Goal: Task Accomplishment & Management: Complete application form

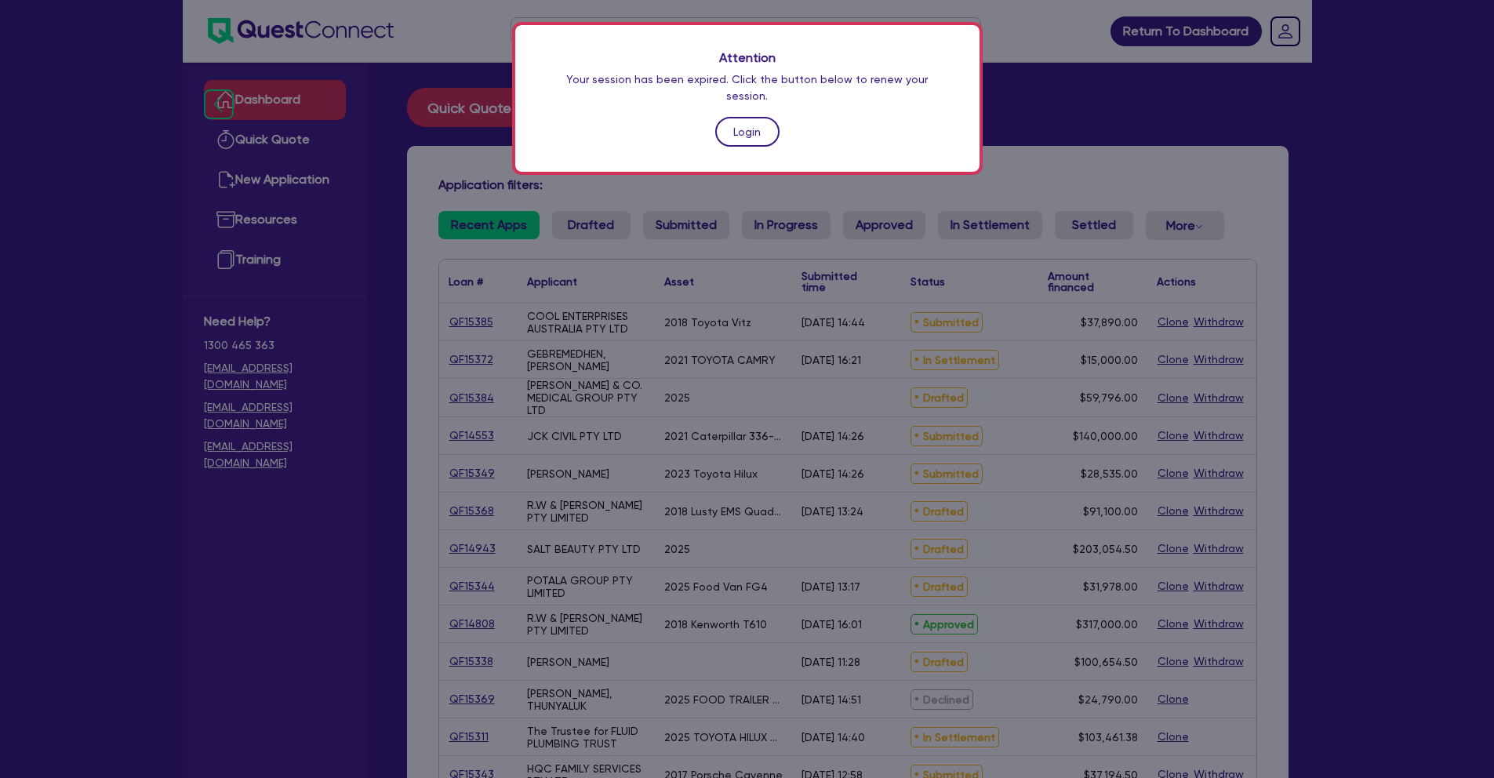
click at [748, 122] on link "Login" at bounding box center [747, 132] width 64 height 30
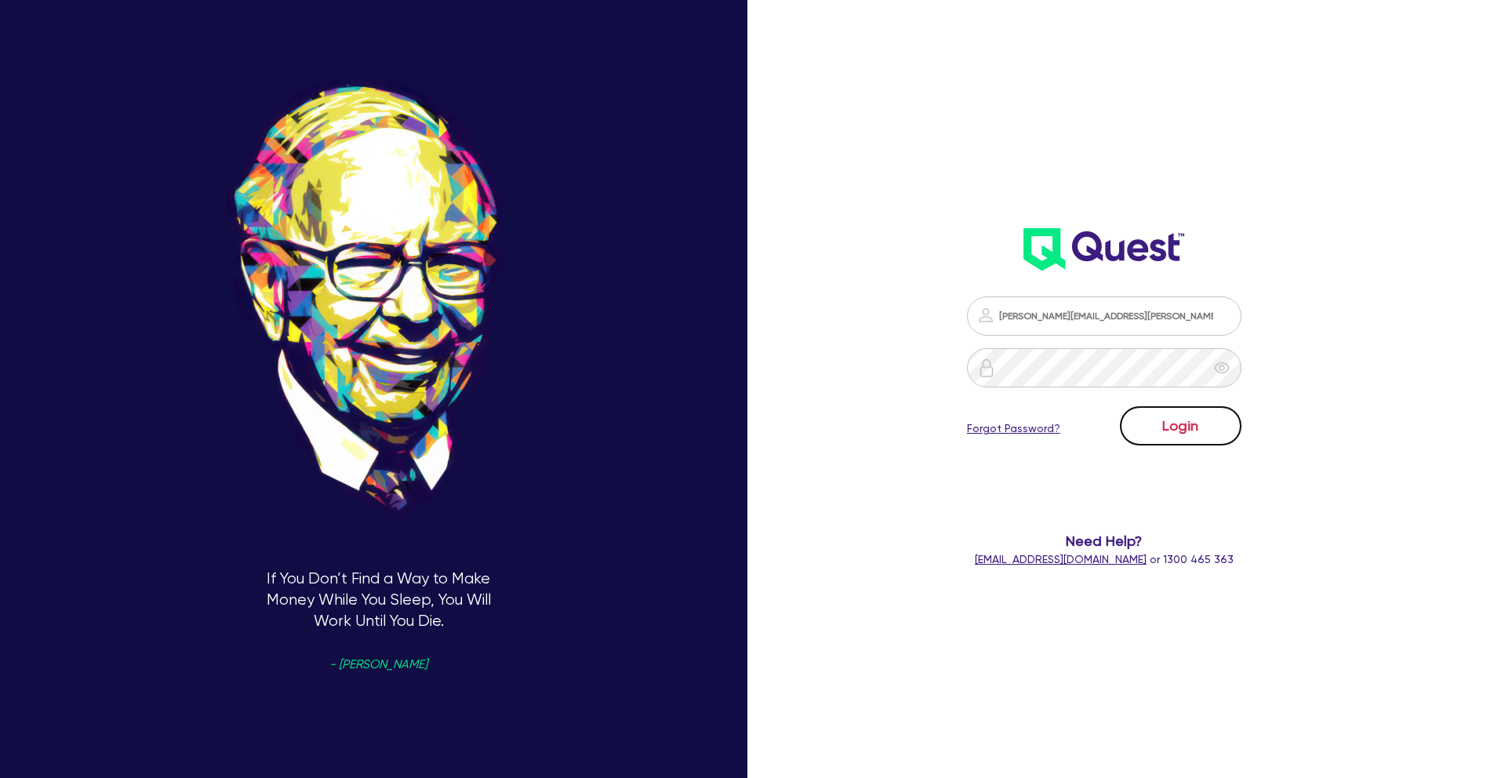
click at [1207, 421] on button "Login" at bounding box center [1181, 425] width 122 height 39
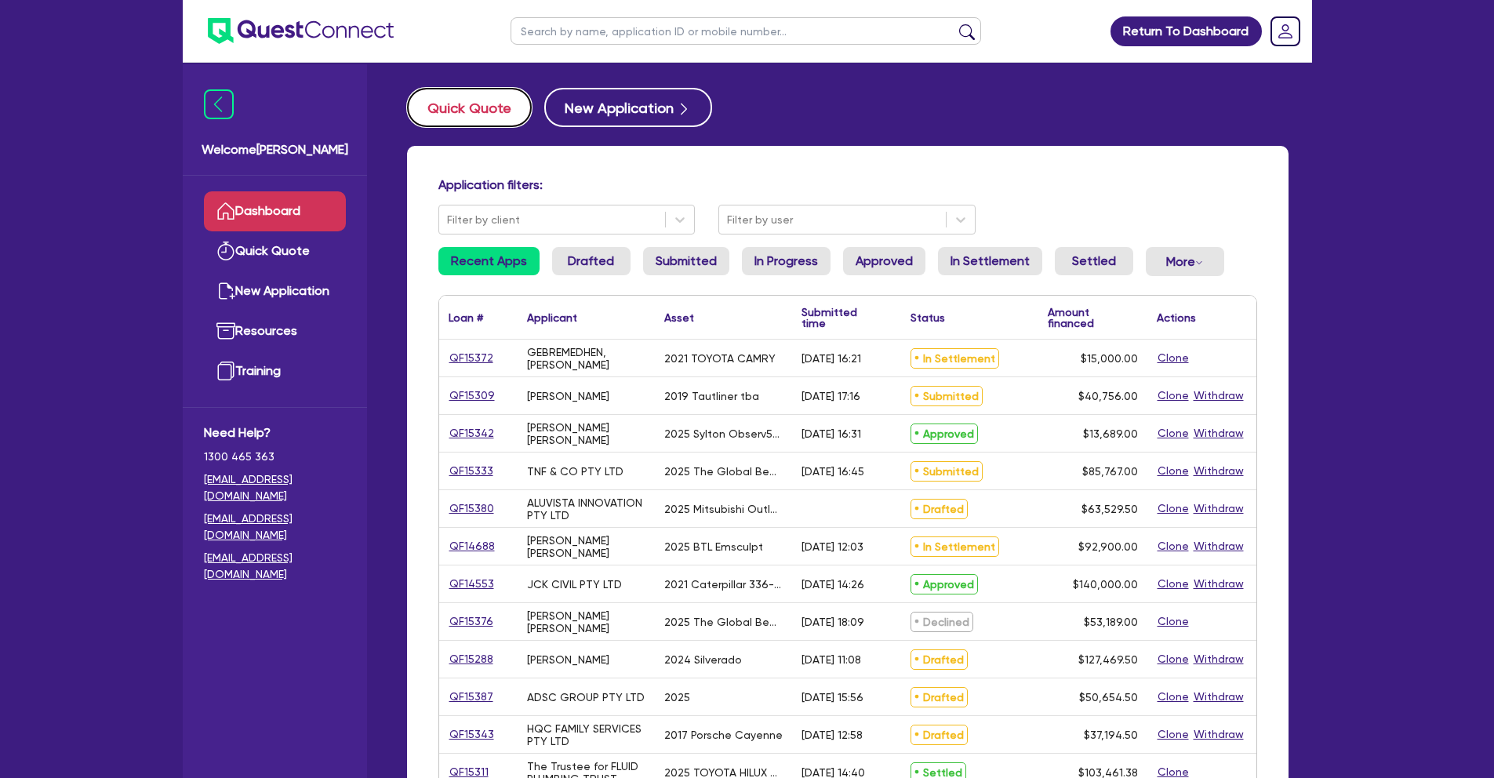
click at [472, 103] on button "Quick Quote" at bounding box center [469, 107] width 125 height 39
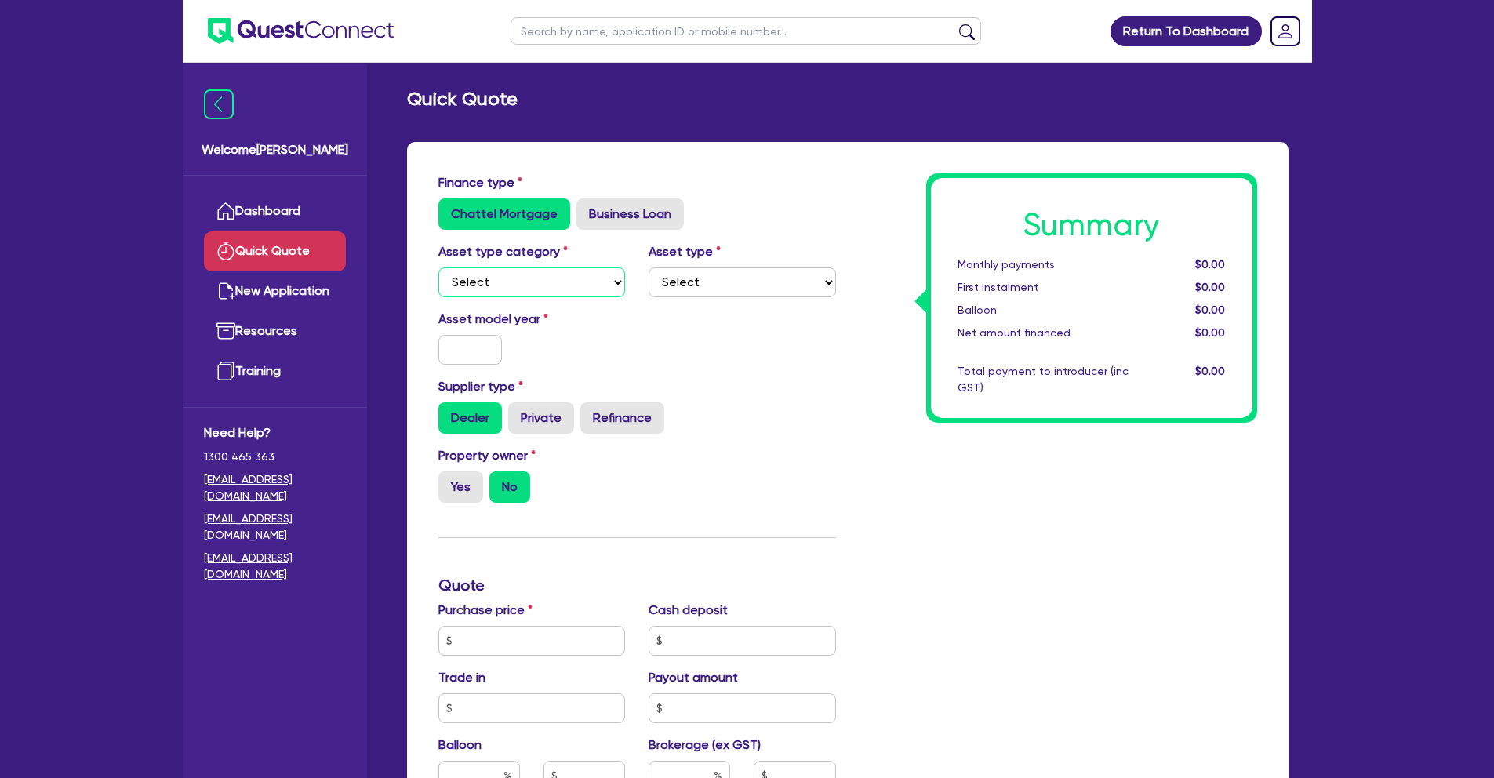
click at [589, 289] on select "Select Cars and light trucks Primary assets Secondary assets Tertiary assets" at bounding box center [531, 282] width 187 height 30
select select "CARS_AND_LIGHT_TRUCKS"
click at [438, 267] on select "Select Cars and light trucks Primary assets Secondary assets Tertiary assets" at bounding box center [531, 282] width 187 height 30
click at [739, 282] on select "Select Passenger vehicles Vans and utes Light trucks up to 4.5 tonne" at bounding box center [742, 282] width 187 height 30
select select "PASSENGER_VEHICLES"
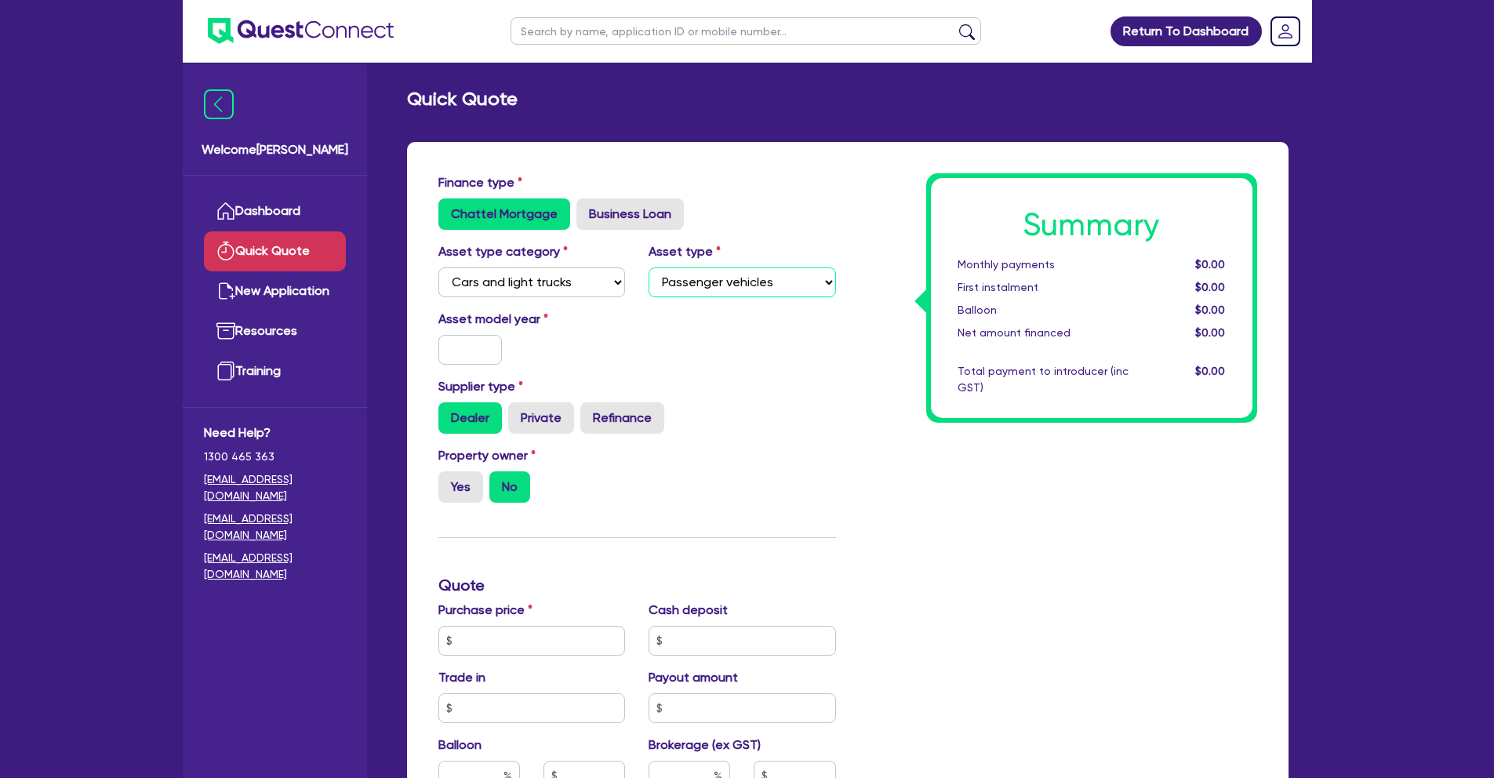
click at [649, 267] on select "Select Passenger vehicles Vans and utes Light trucks up to 4.5 tonne" at bounding box center [742, 282] width 187 height 30
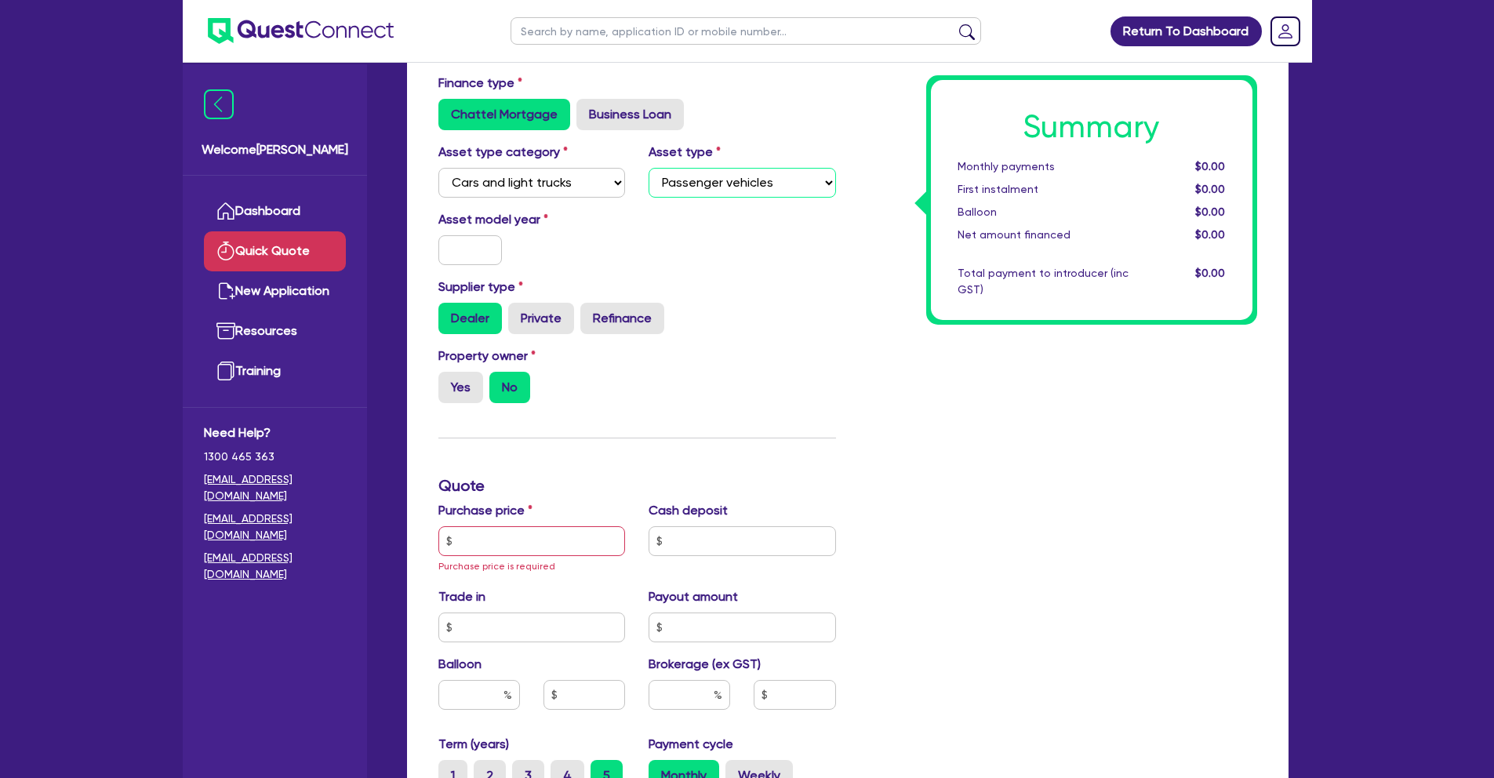
scroll to position [117, 0]
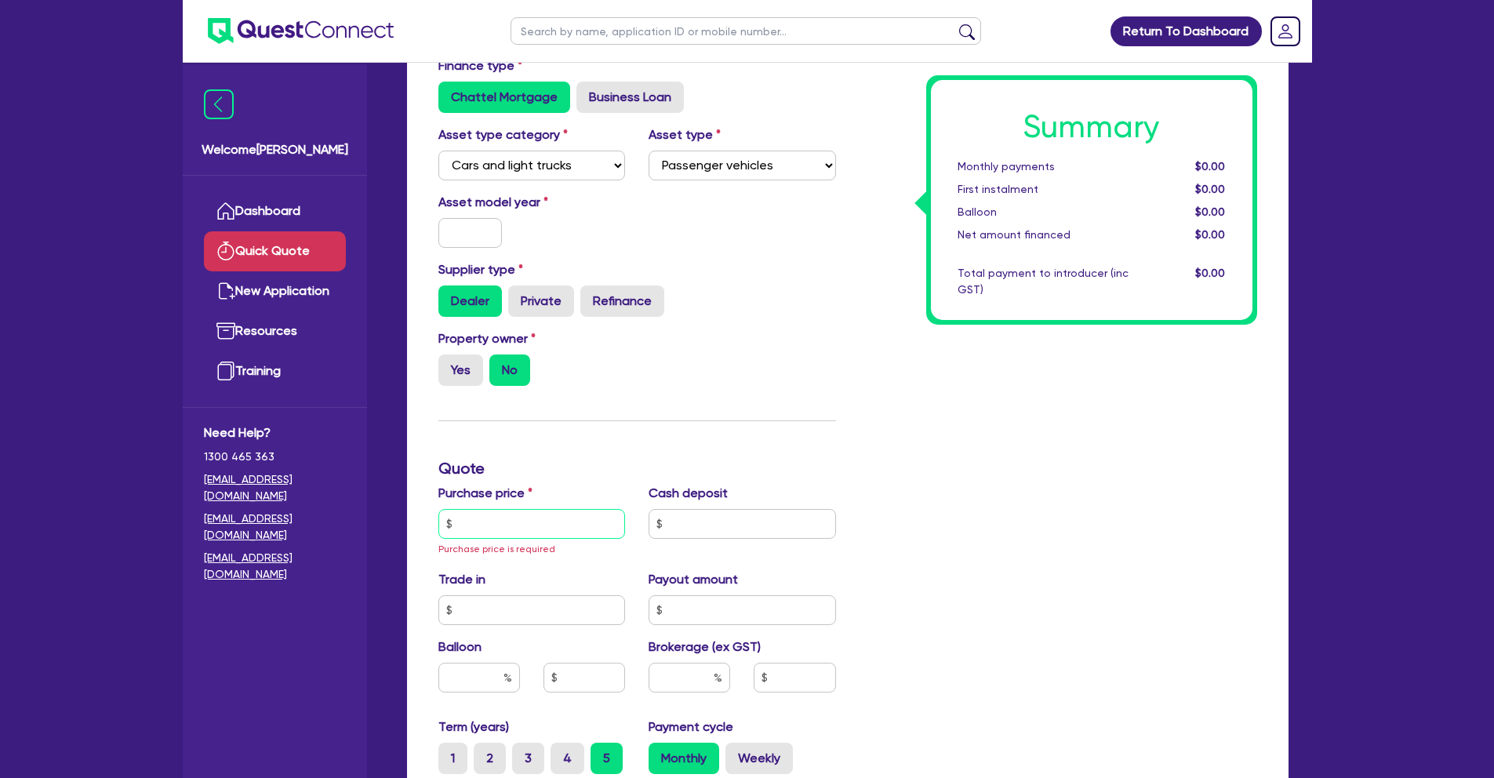
drag, startPoint x: 563, startPoint y: 526, endPoint x: 573, endPoint y: 511, distance: 17.6
click at [564, 526] on input "text" at bounding box center [531, 524] width 187 height 30
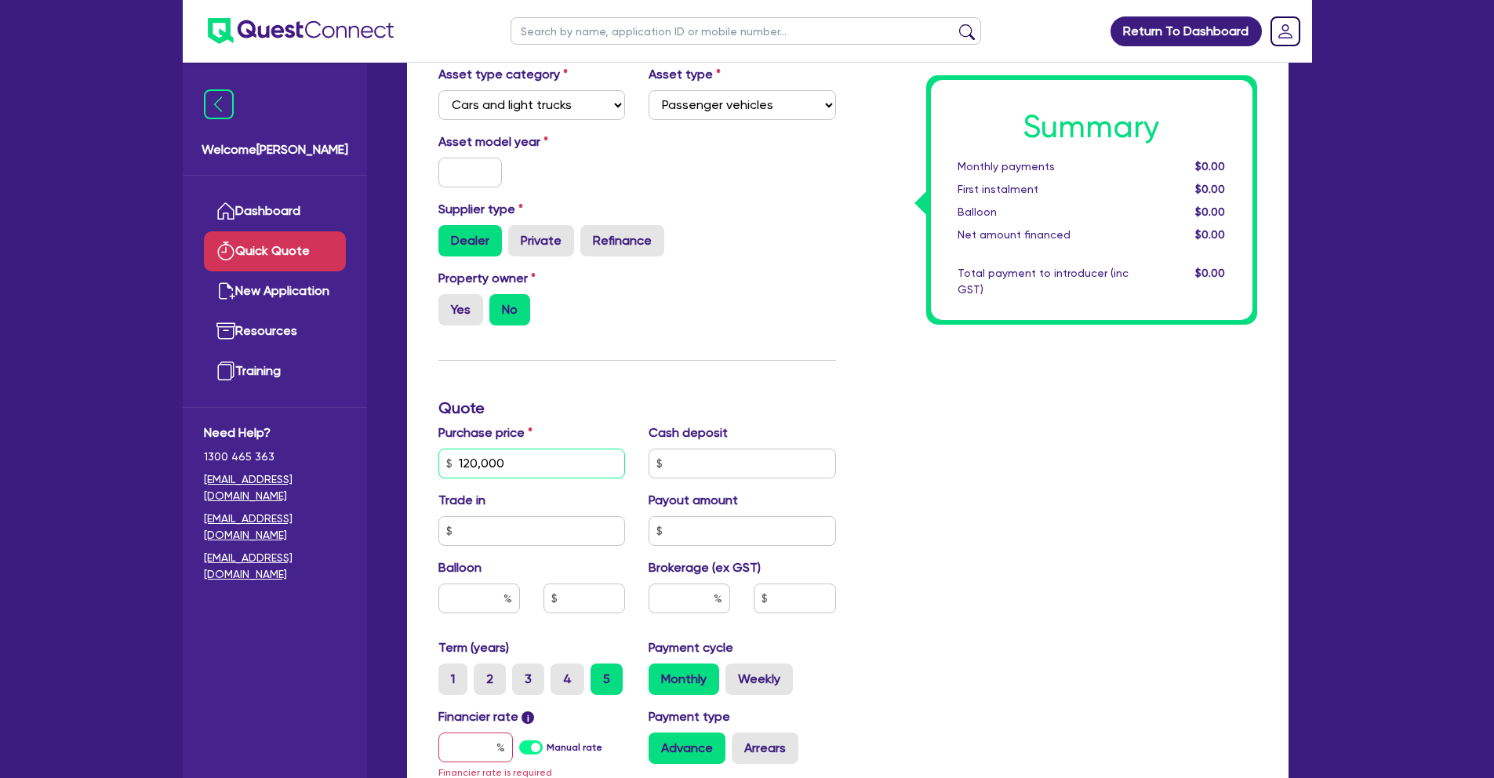
scroll to position [360, 0]
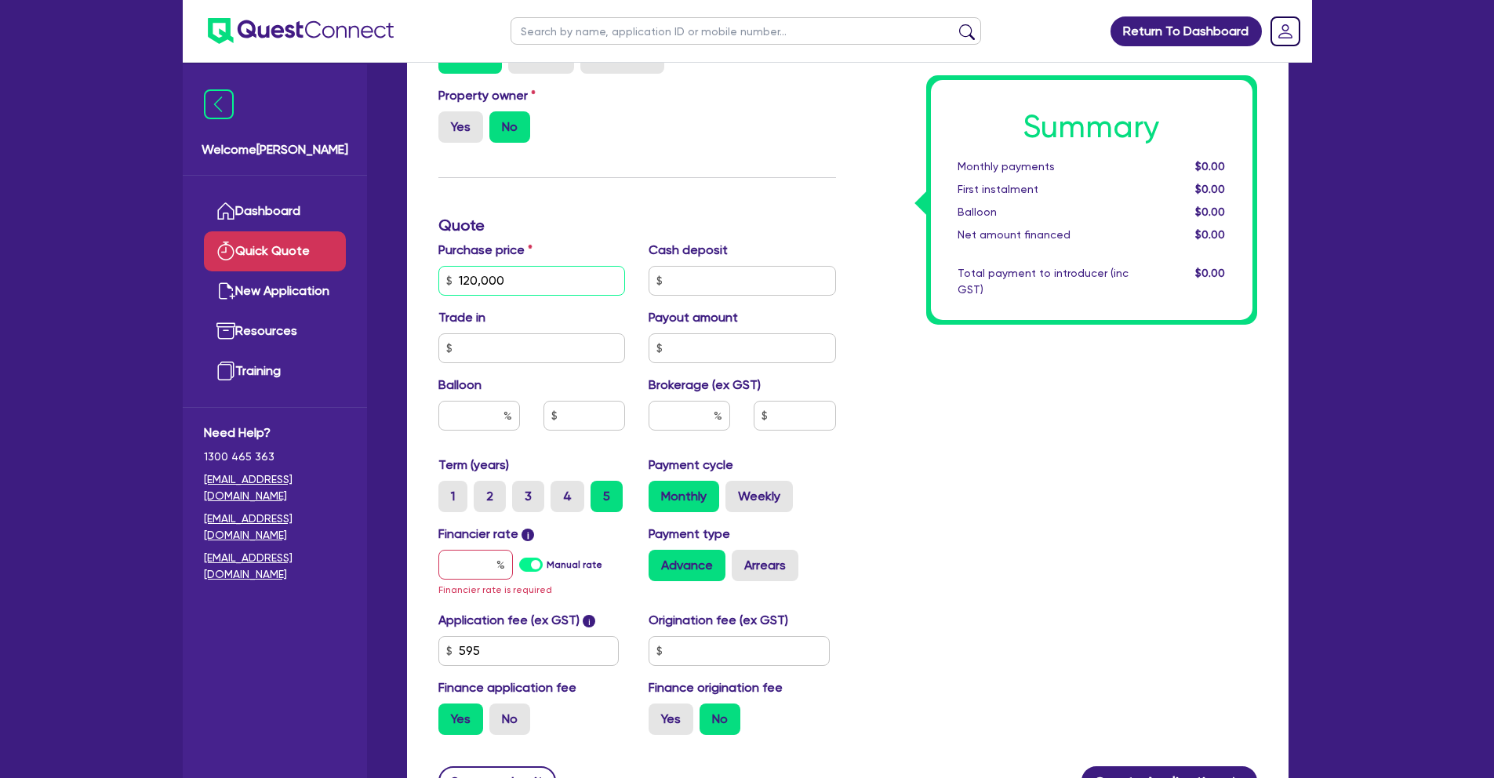
type input "120,000"
click at [493, 564] on input "text" at bounding box center [475, 565] width 75 height 30
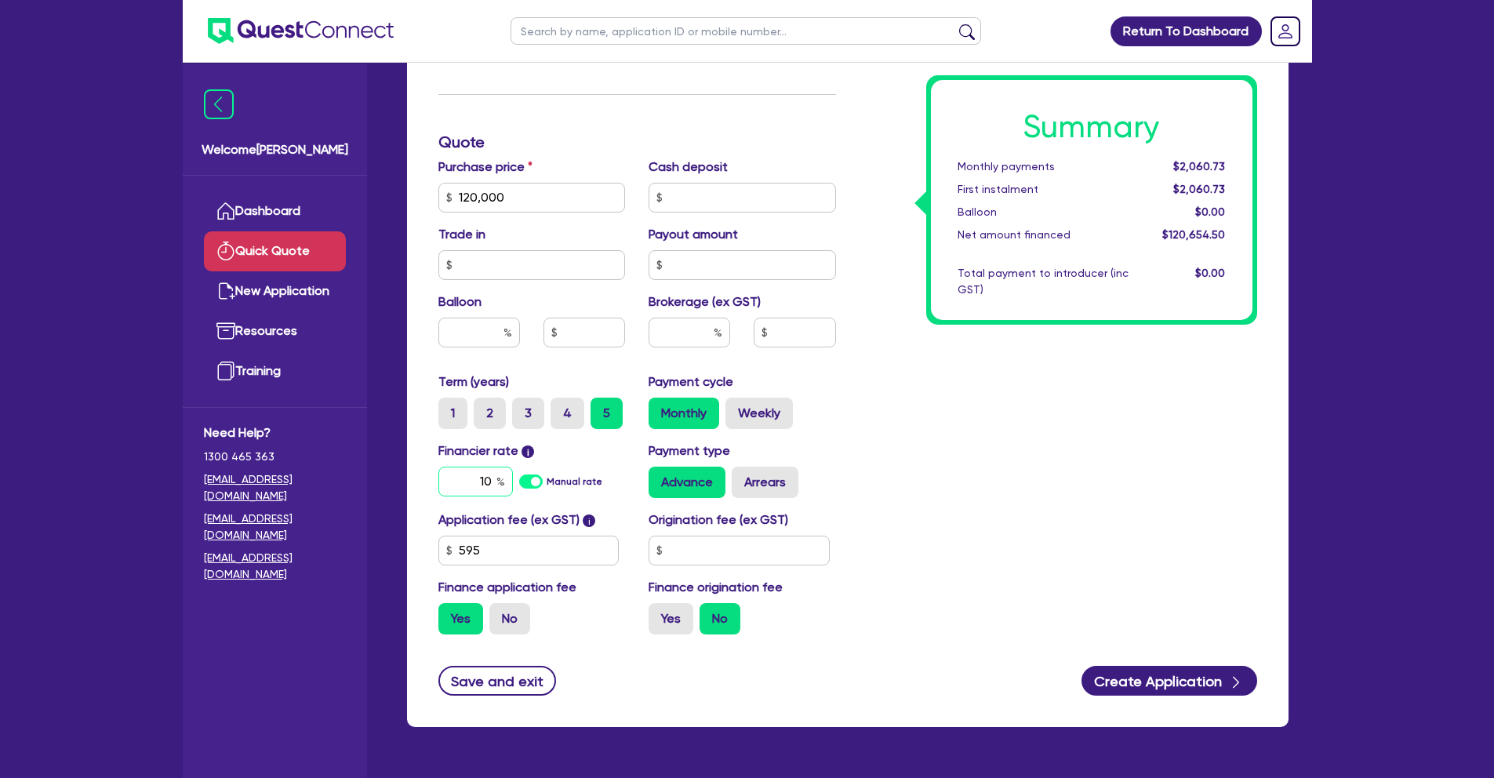
scroll to position [488, 0]
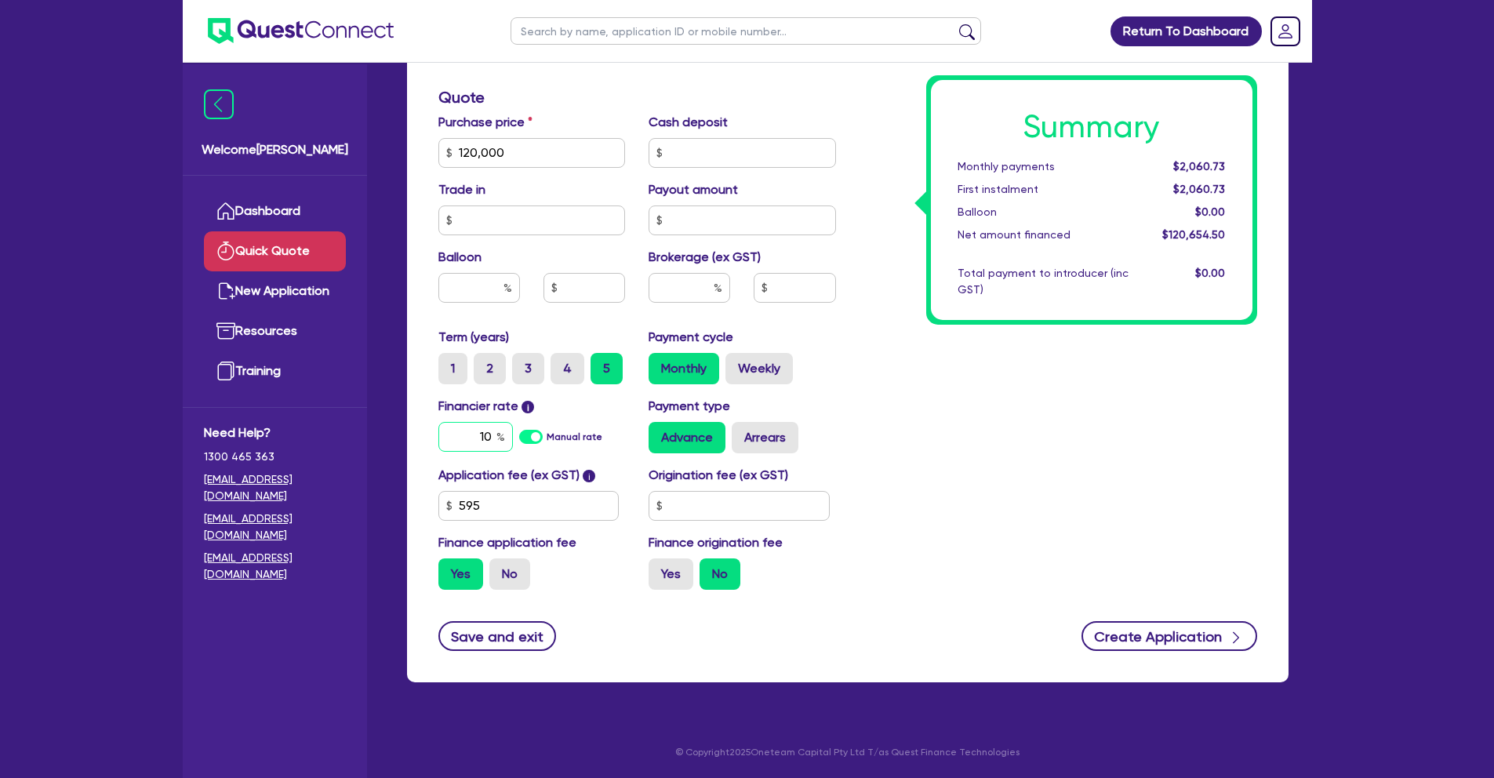
type input "10"
click at [1182, 642] on button "Create Application" at bounding box center [1170, 636] width 176 height 30
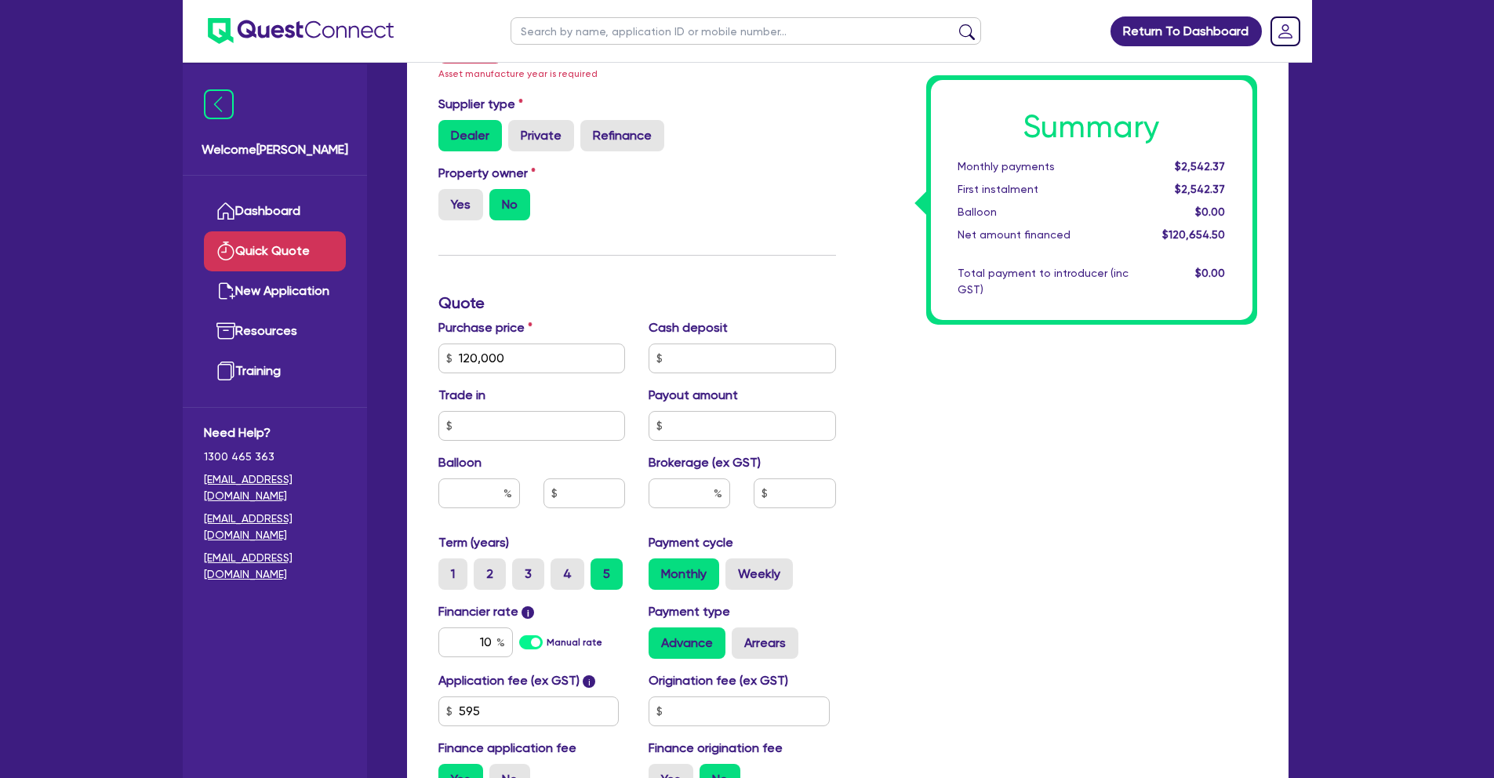
scroll to position [51, 0]
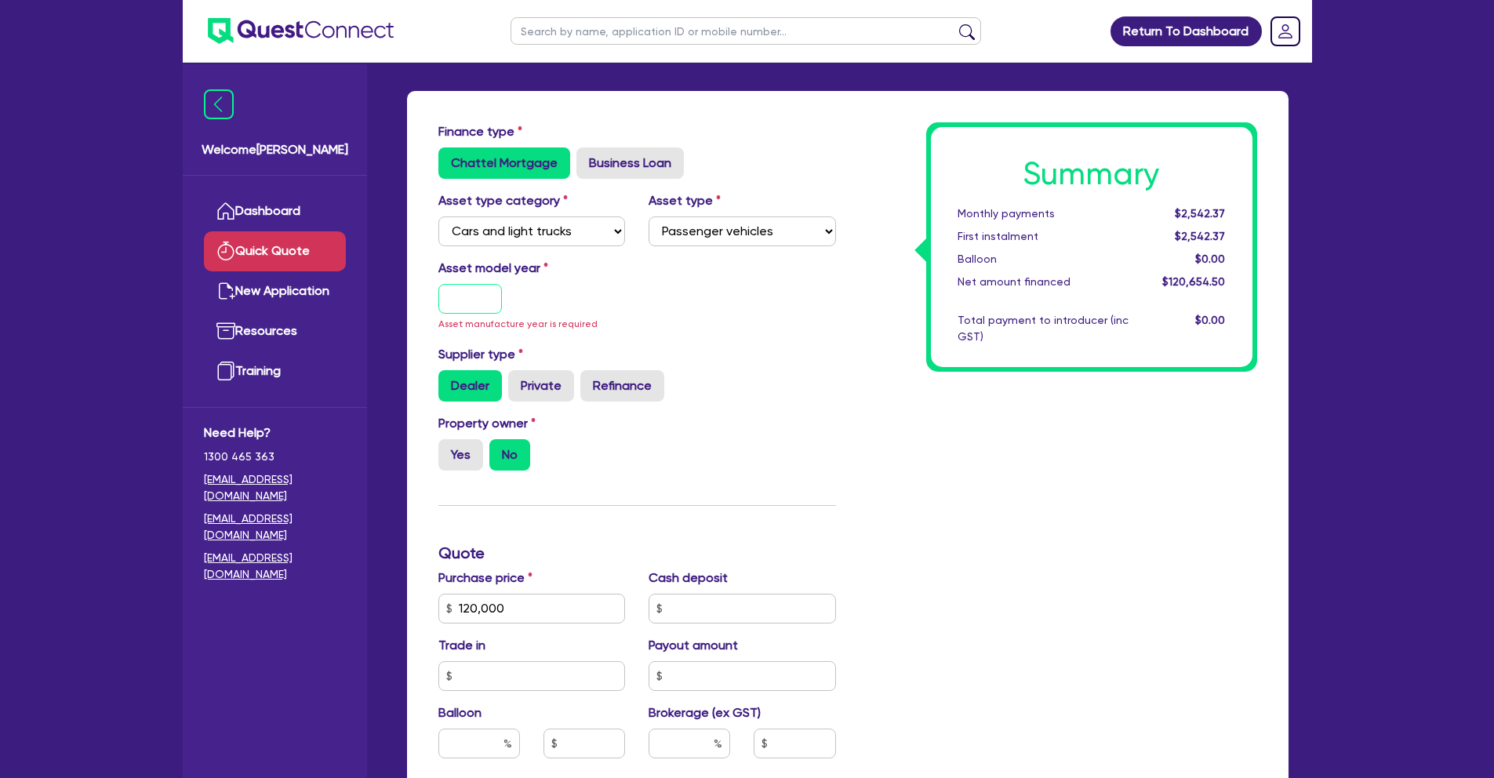
click at [471, 300] on input "text" at bounding box center [470, 299] width 64 height 30
type input "200"
click at [951, 413] on div "Summary Monthly payments $2,542.37 First instalment $2,542.37 Balloon $0.00 Net…" at bounding box center [1058, 590] width 421 height 936
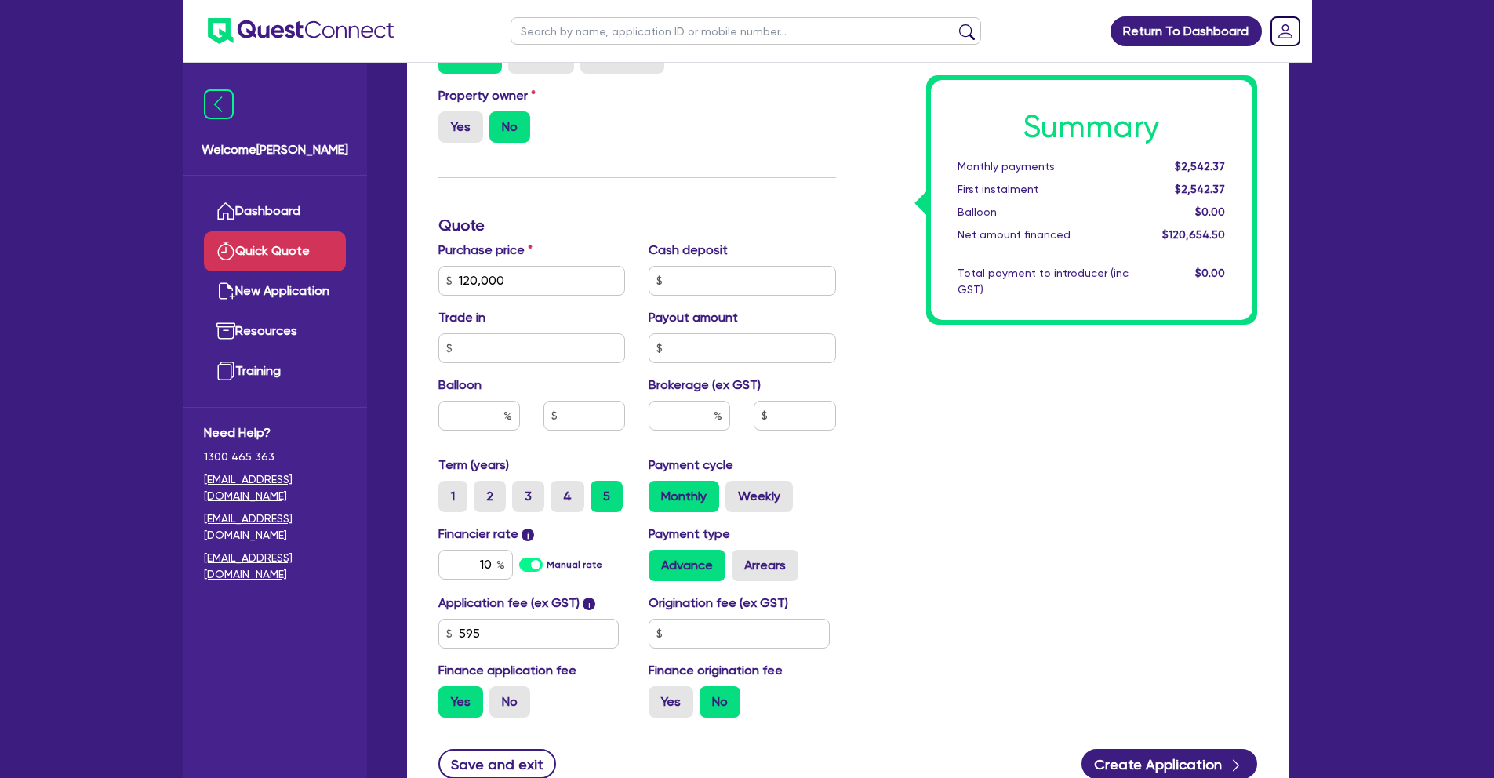
scroll to position [0, 0]
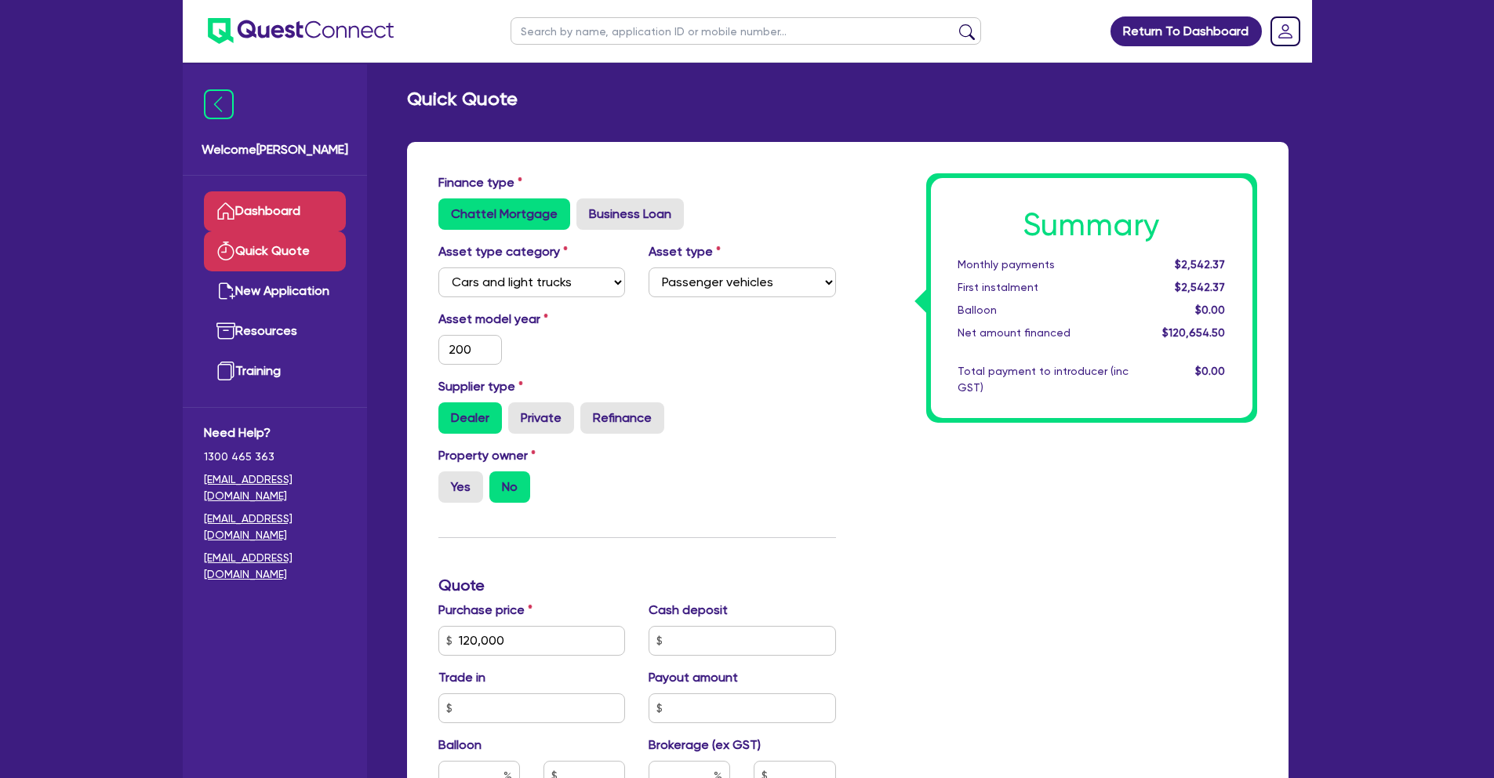
click at [252, 203] on link "Dashboard" at bounding box center [275, 211] width 142 height 40
